Goal: Information Seeking & Learning: Understand process/instructions

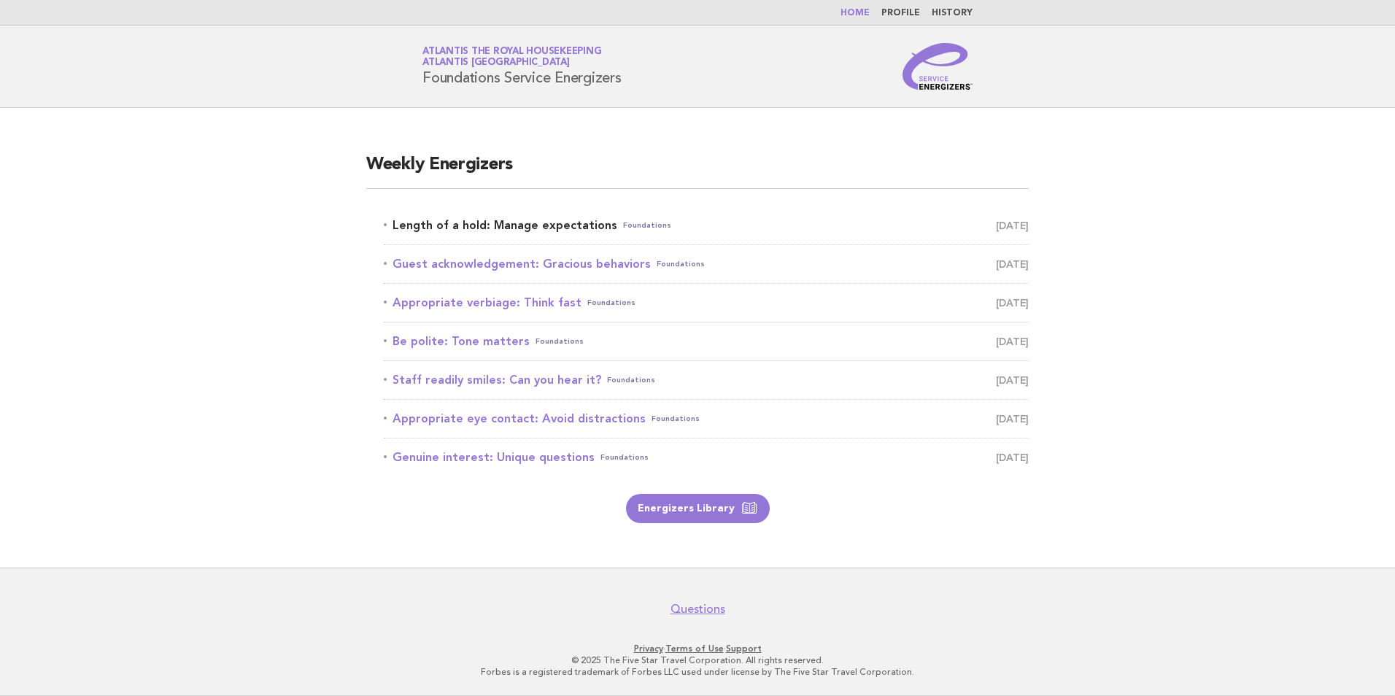
click at [584, 230] on link "Length of a hold: Manage expectations Foundations September 17" at bounding box center [706, 225] width 645 height 20
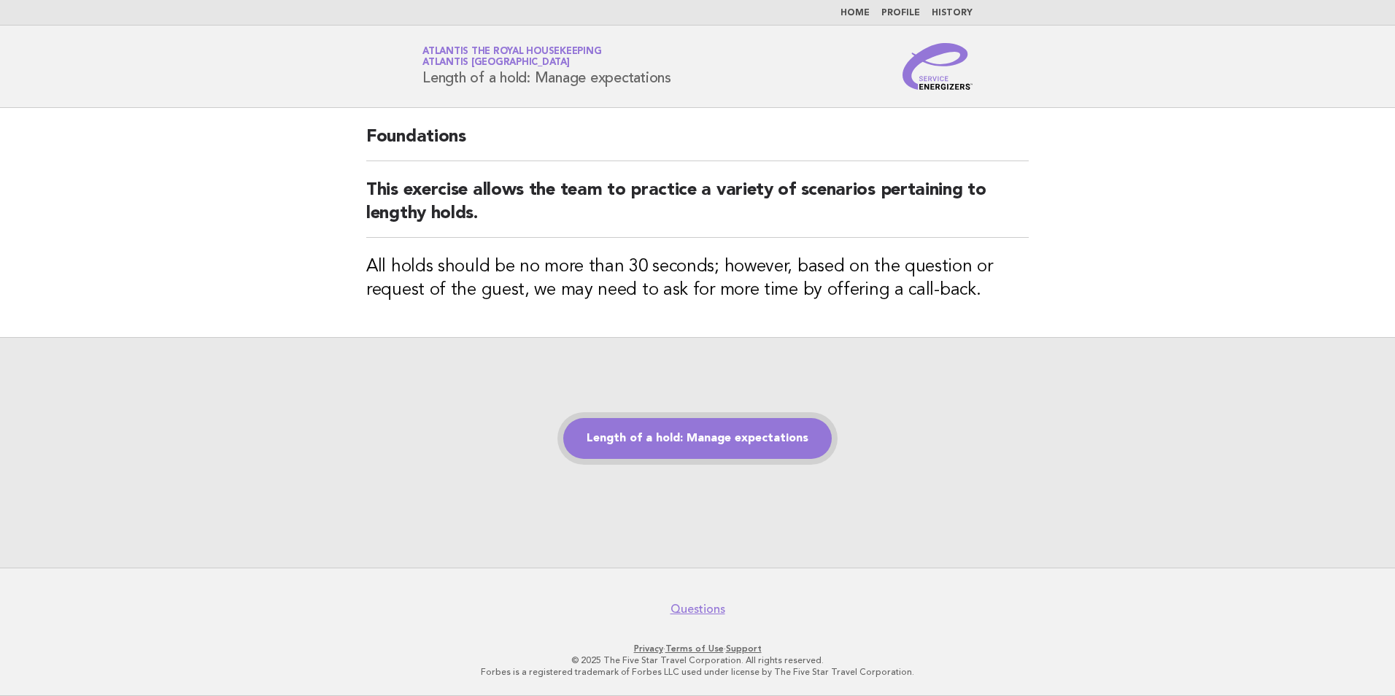
click at [692, 443] on link "Length of a hold: Manage expectations" at bounding box center [697, 438] width 269 height 41
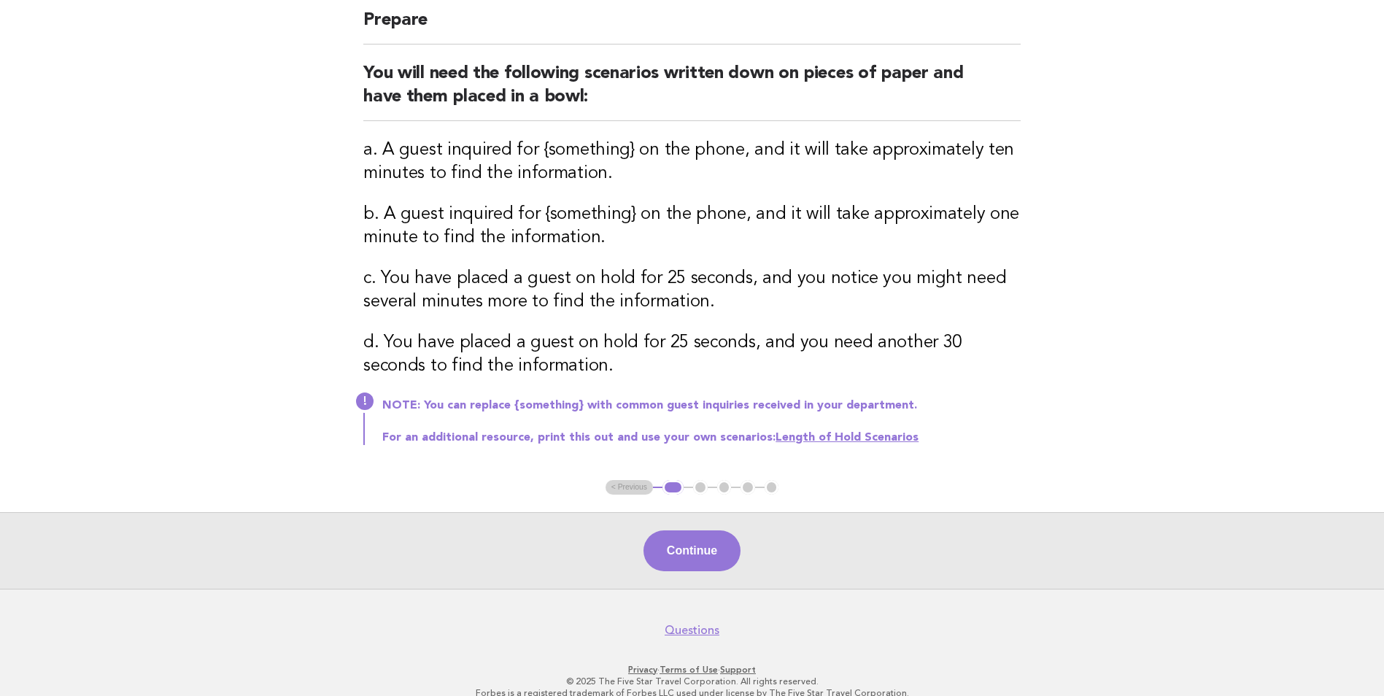
scroll to position [158, 0]
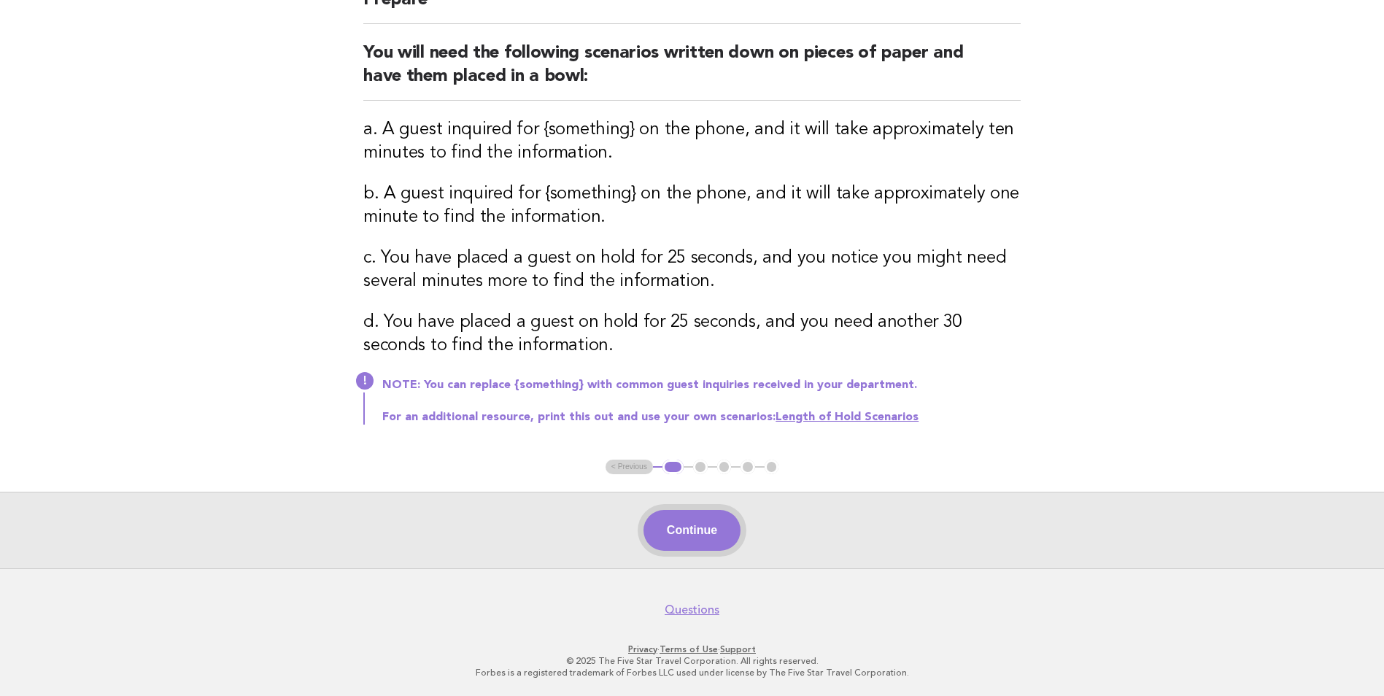
click at [700, 533] on button "Continue" at bounding box center [692, 530] width 97 height 41
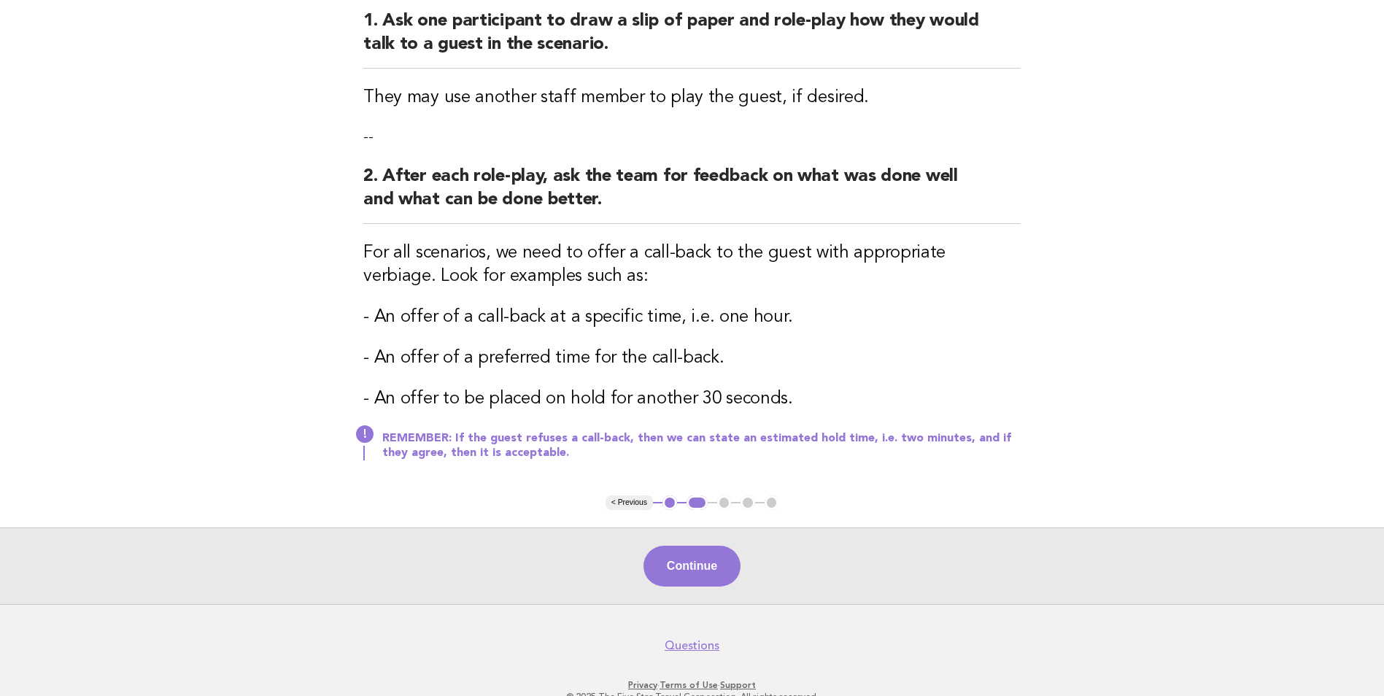
scroll to position [225, 0]
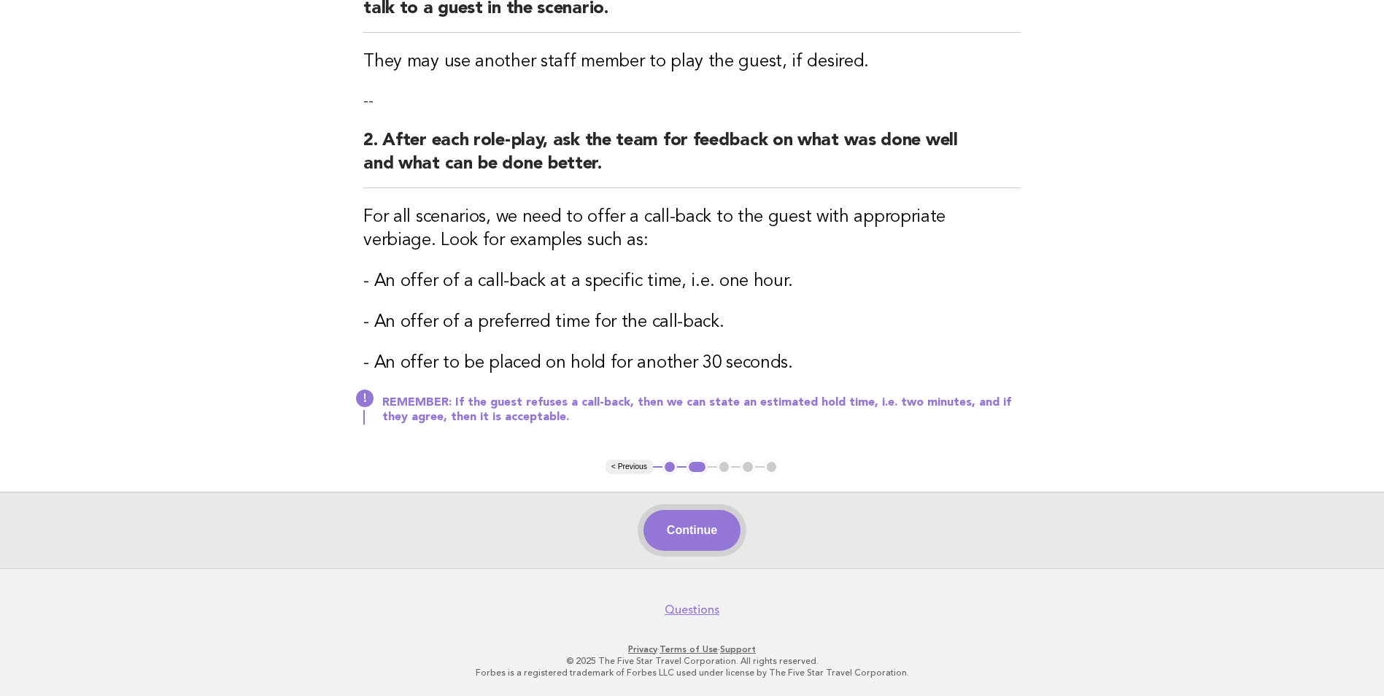
click at [717, 522] on button "Continue" at bounding box center [692, 530] width 97 height 41
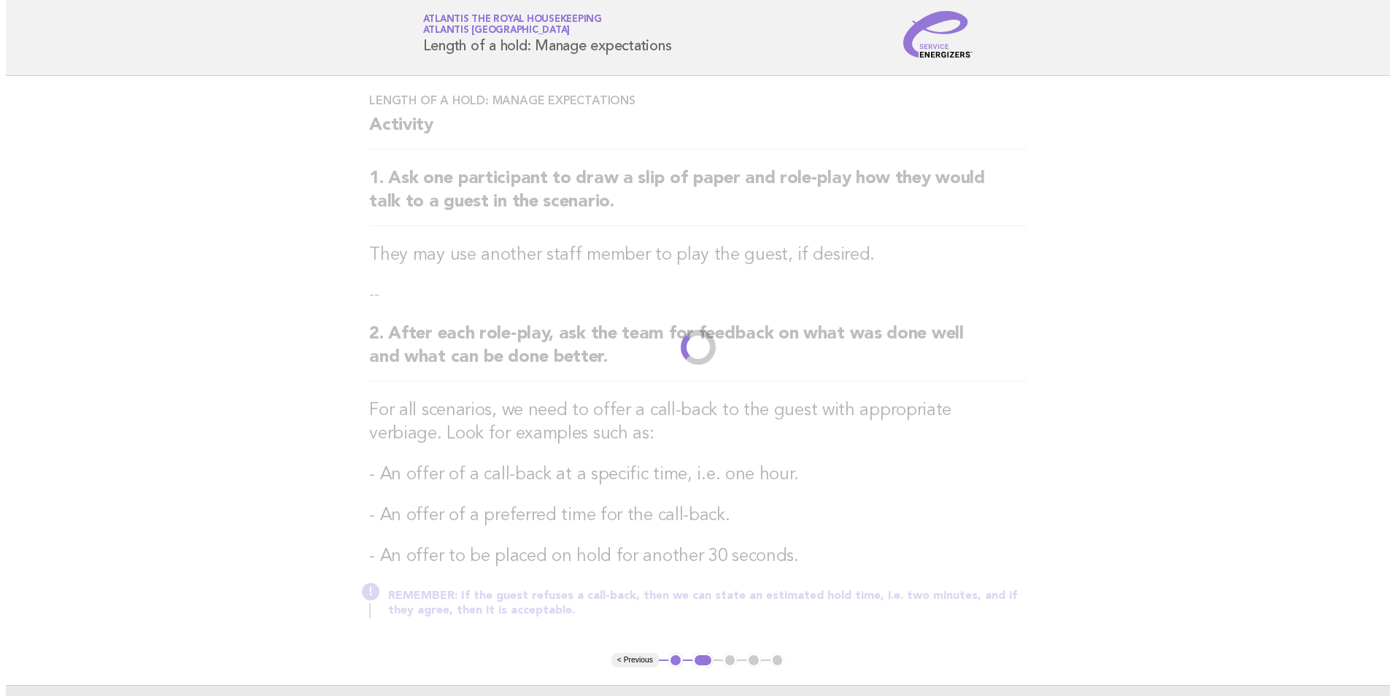
scroll to position [0, 0]
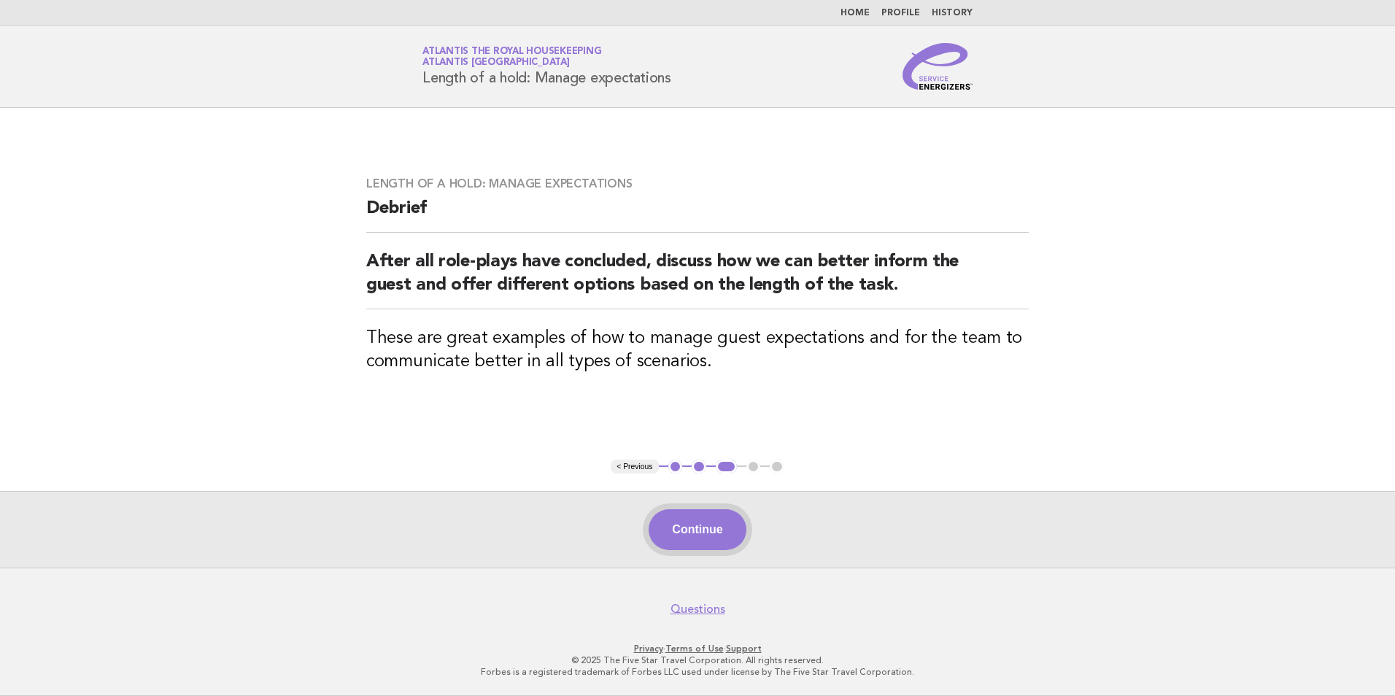
click at [686, 520] on button "Continue" at bounding box center [697, 529] width 97 height 41
